Goal: Information Seeking & Learning: Find specific fact

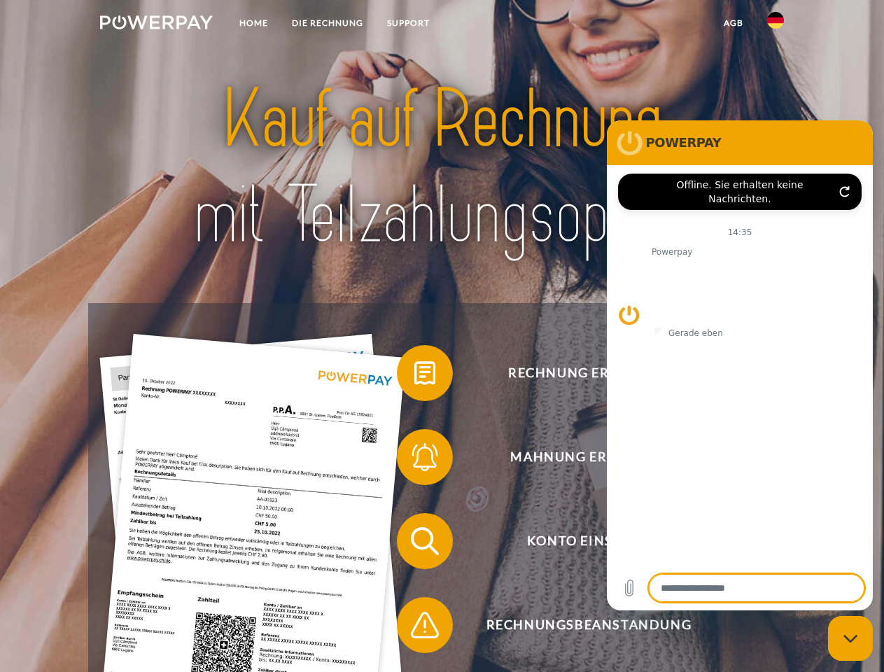
click at [156, 24] on img at bounding box center [156, 22] width 113 height 14
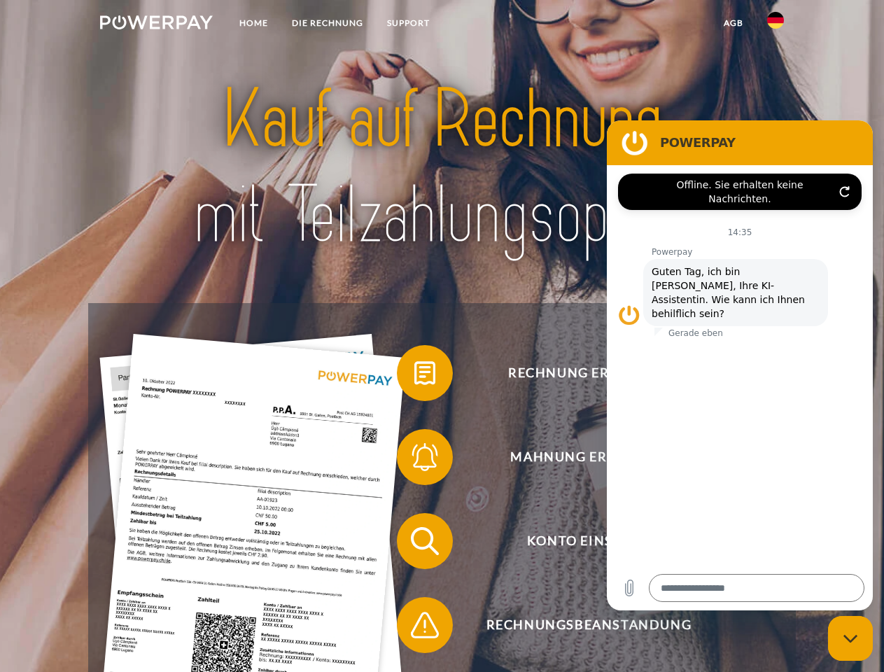
click at [776, 24] on img at bounding box center [775, 20] width 17 height 17
click at [733, 23] on link "agb" at bounding box center [733, 22] width 43 height 25
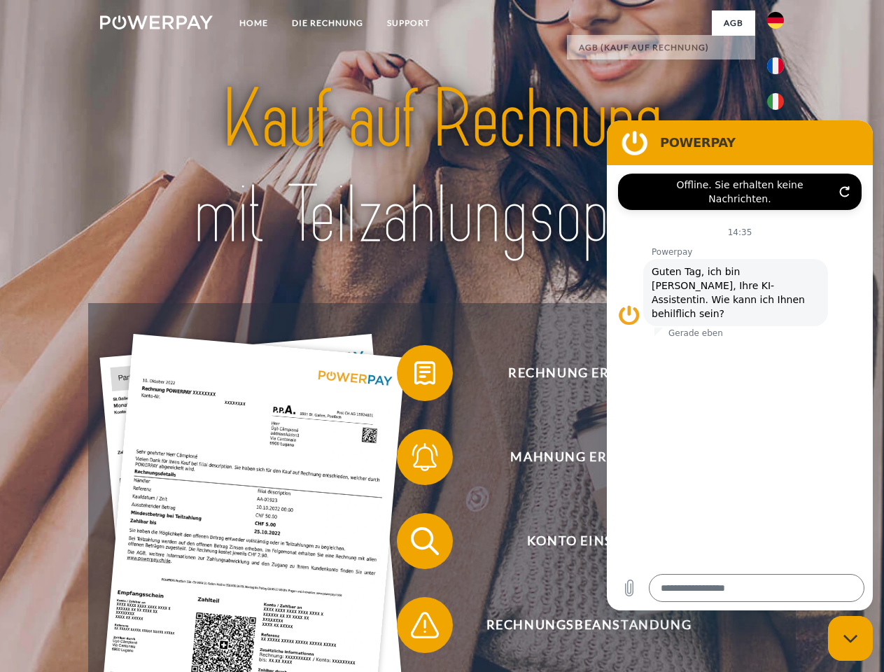
click at [414, 376] on span at bounding box center [404, 373] width 70 height 70
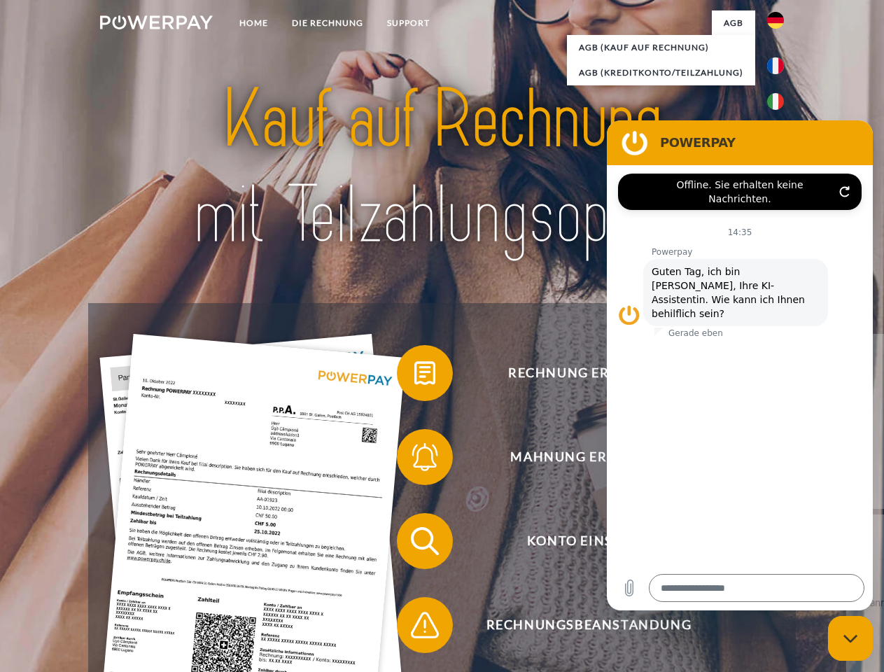
click at [414, 460] on span at bounding box center [404, 457] width 70 height 70
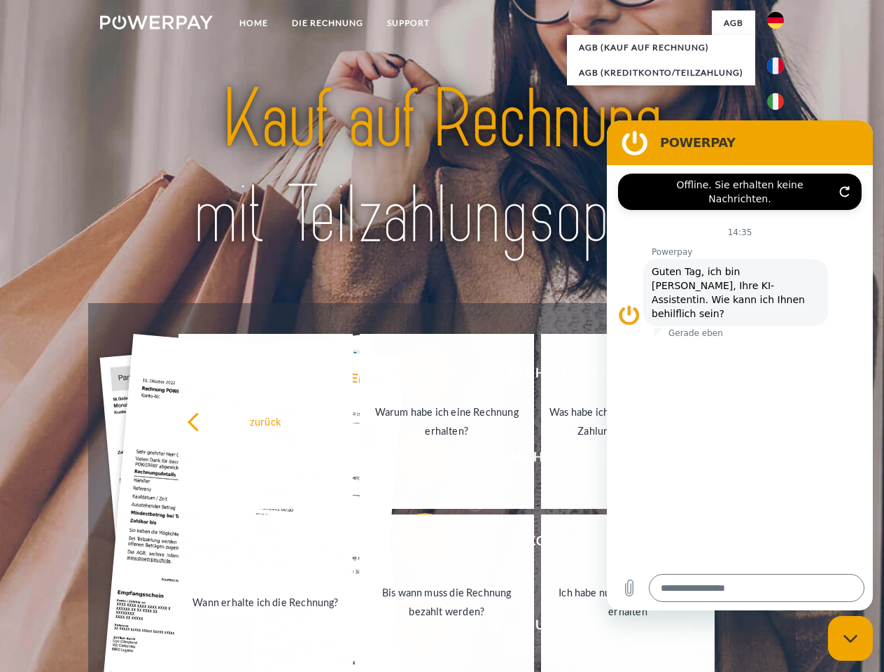
click at [414, 544] on link "Bis wann muss die Rechnung bezahlt werden?" at bounding box center [447, 601] width 174 height 175
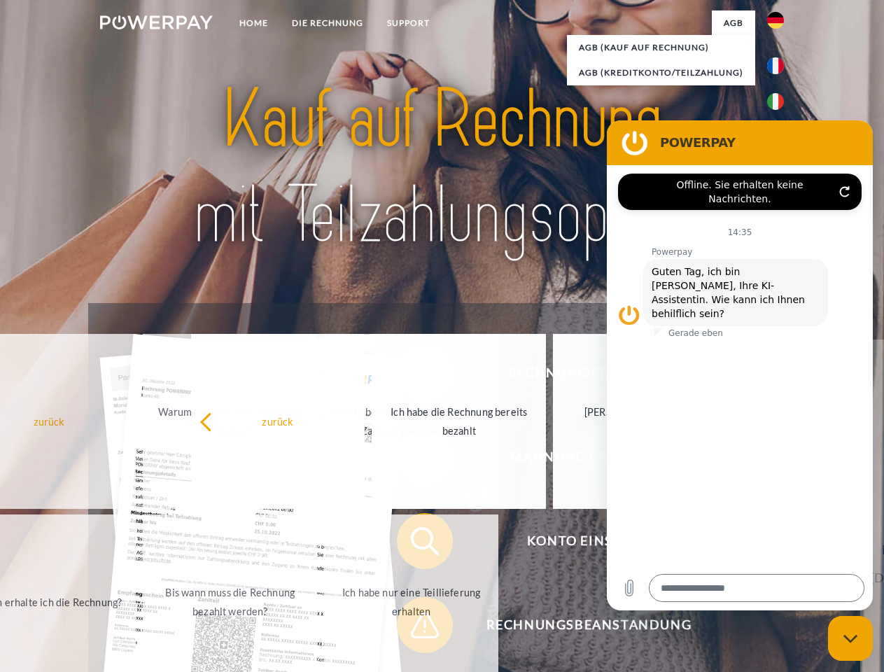
click at [414, 628] on span at bounding box center [404, 625] width 70 height 70
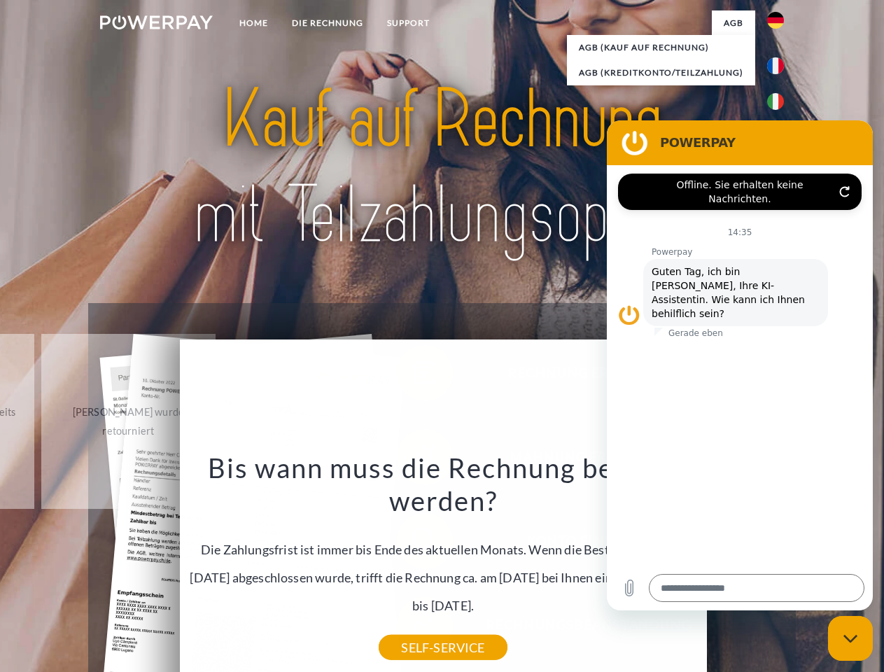
click at [850, 638] on icon "Messaging-Fenster schließen" at bounding box center [850, 638] width 15 height 9
type textarea "*"
